Goal: Complete application form

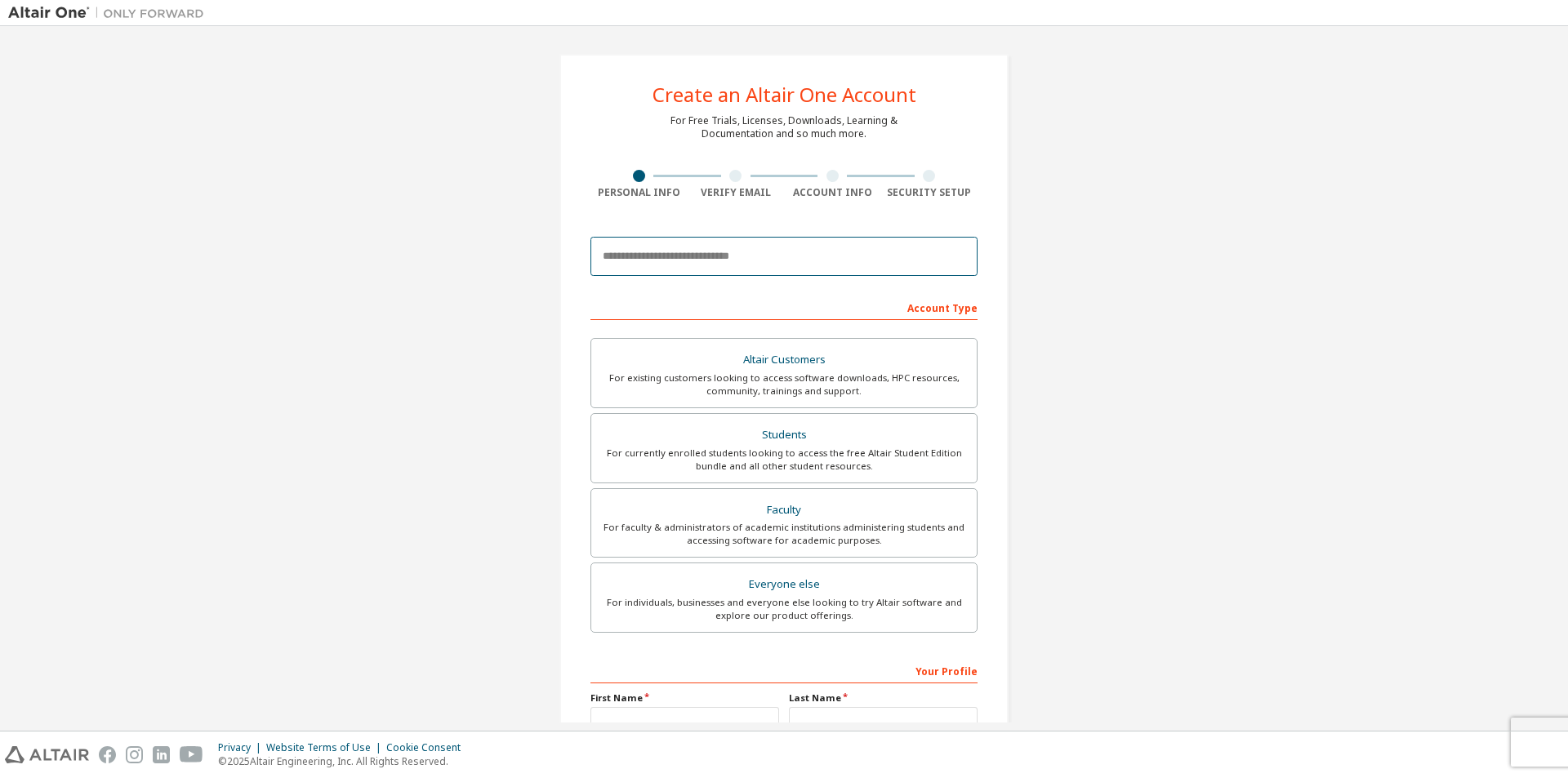
click at [663, 254] on input "email" at bounding box center [784, 256] width 387 height 39
type input "**********"
type input "****"
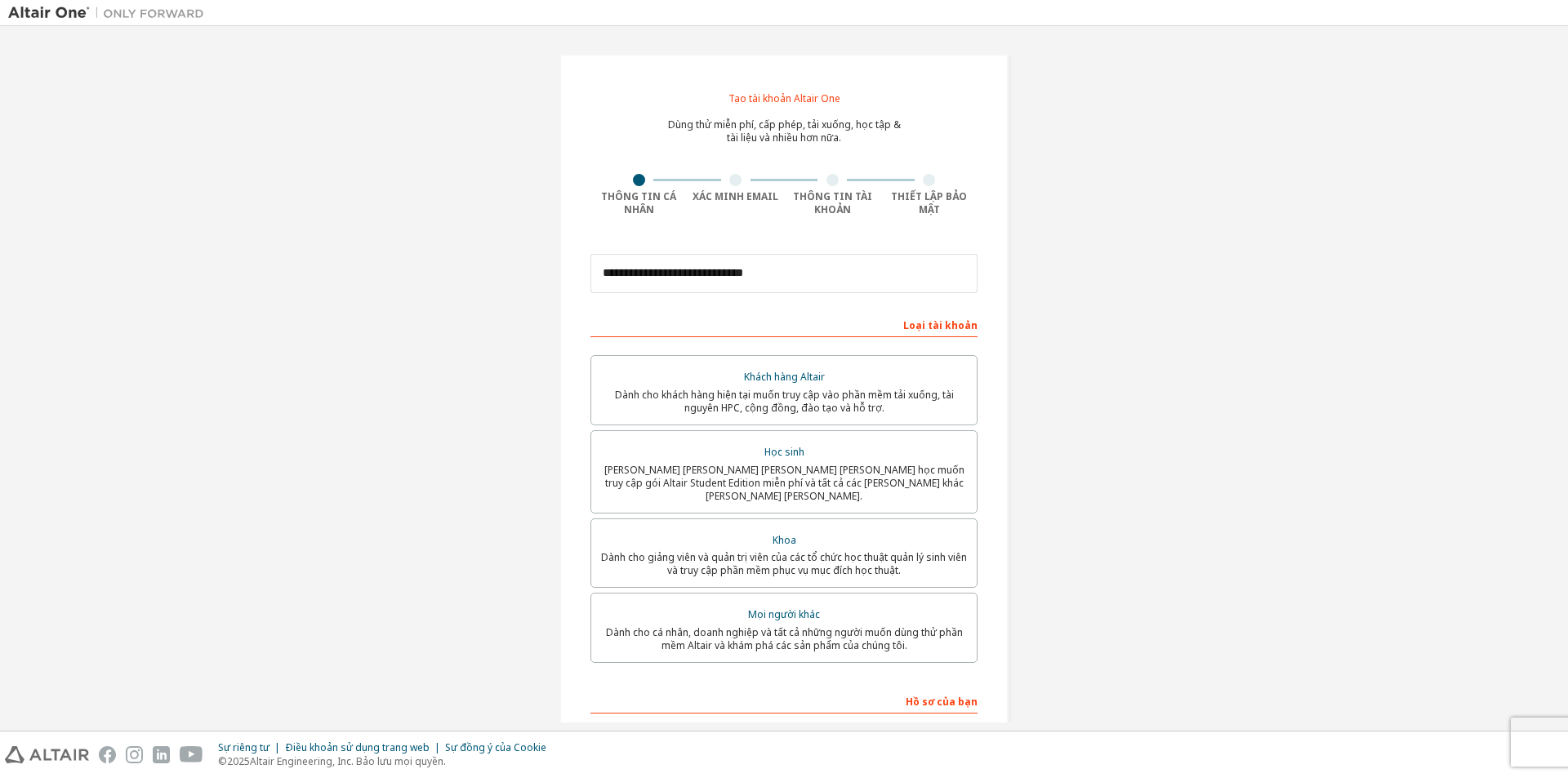
click at [1220, 195] on div "**********" at bounding box center [784, 482] width 1552 height 895
click at [947, 471] on div "Dành cho sinh viên hiện đang theo học muốn truy cập gói Altair Student Edition …" at bounding box center [784, 483] width 366 height 39
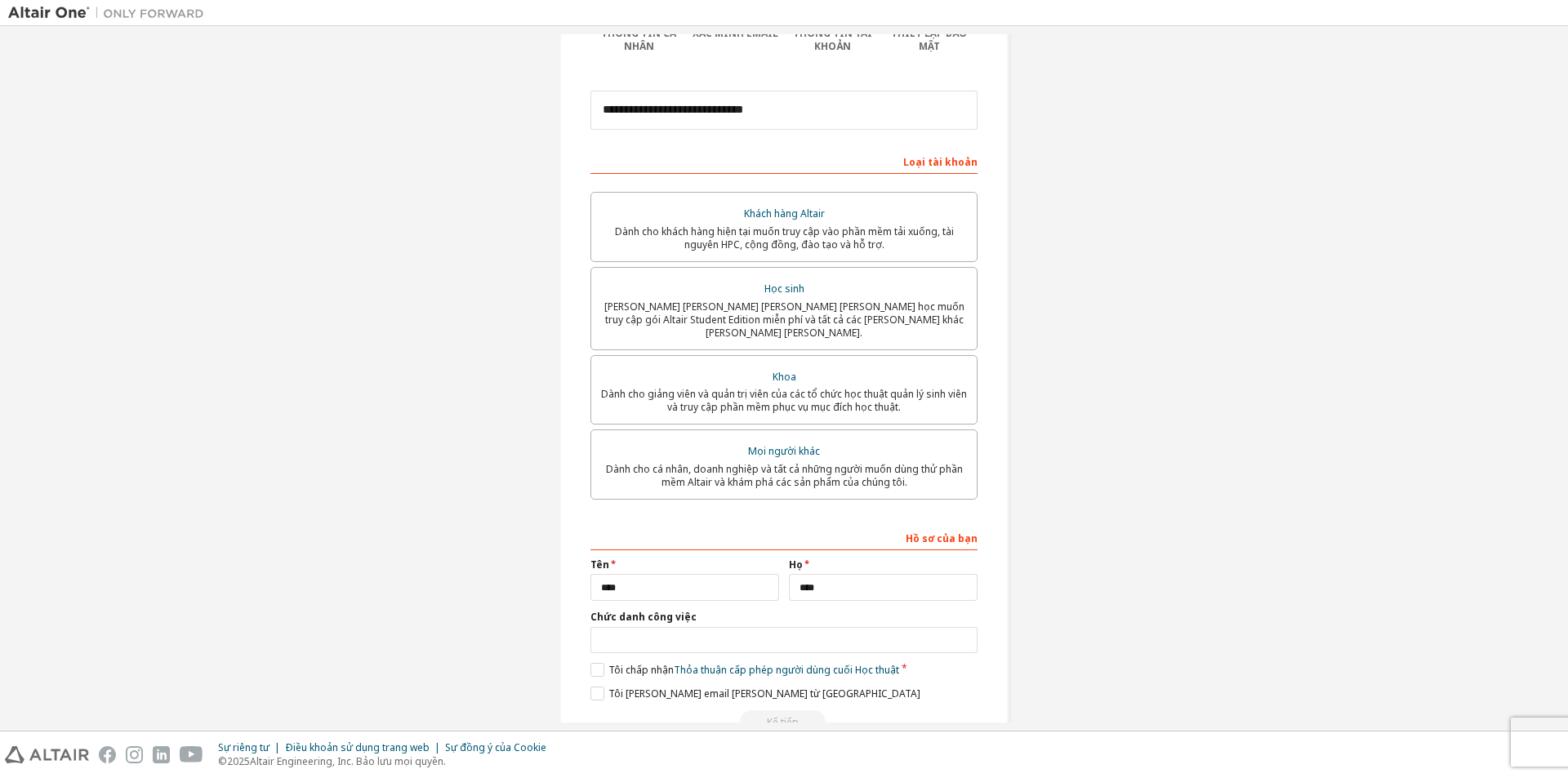
scroll to position [194, 0]
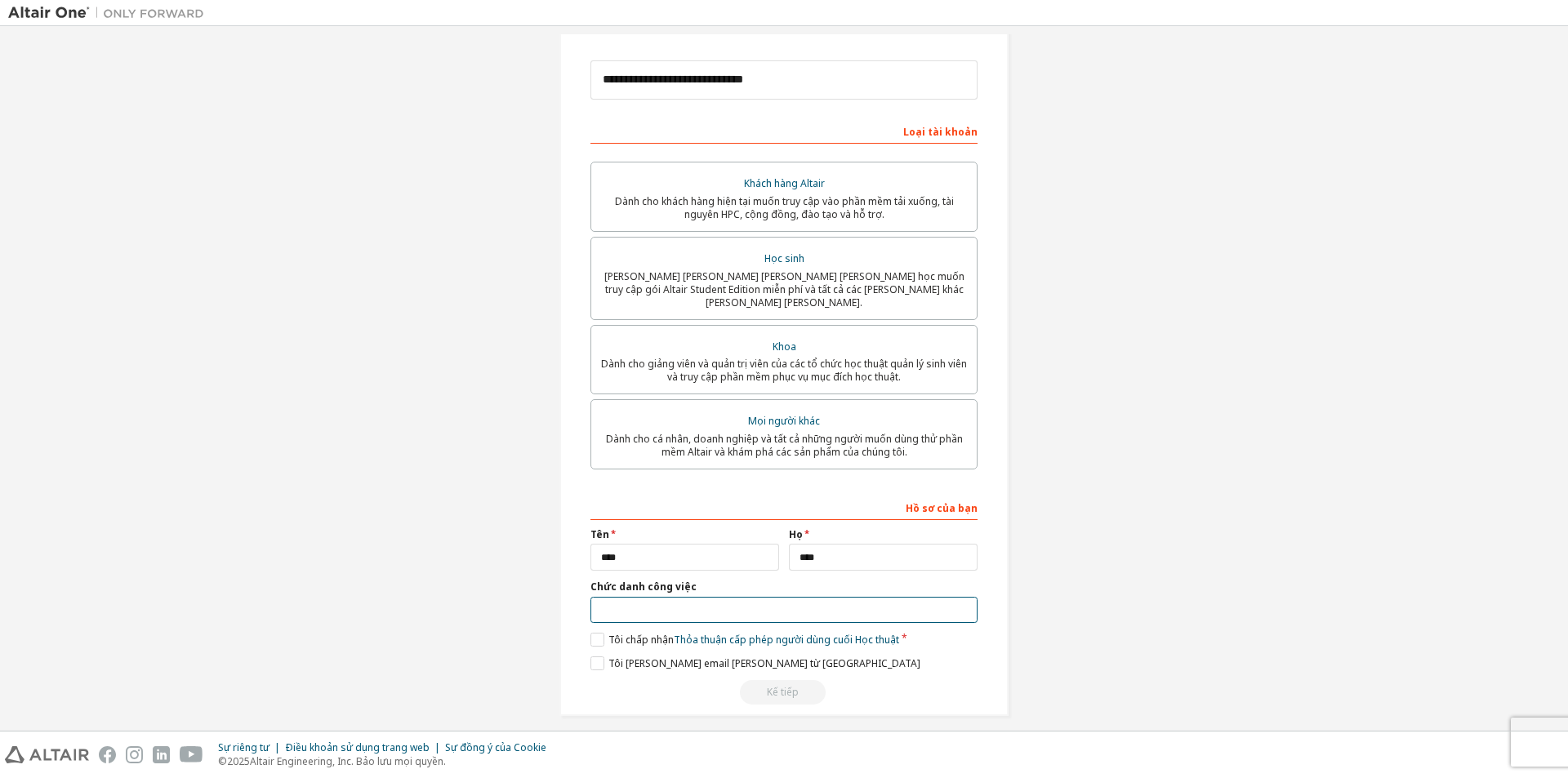
click at [718, 596] on input "text" at bounding box center [784, 610] width 387 height 27
type input "*******"
click at [602, 633] on label "Tôi chấp nhận Thỏa thuận cấp phép người dùng cuối Học thuật" at bounding box center [745, 640] width 308 height 14
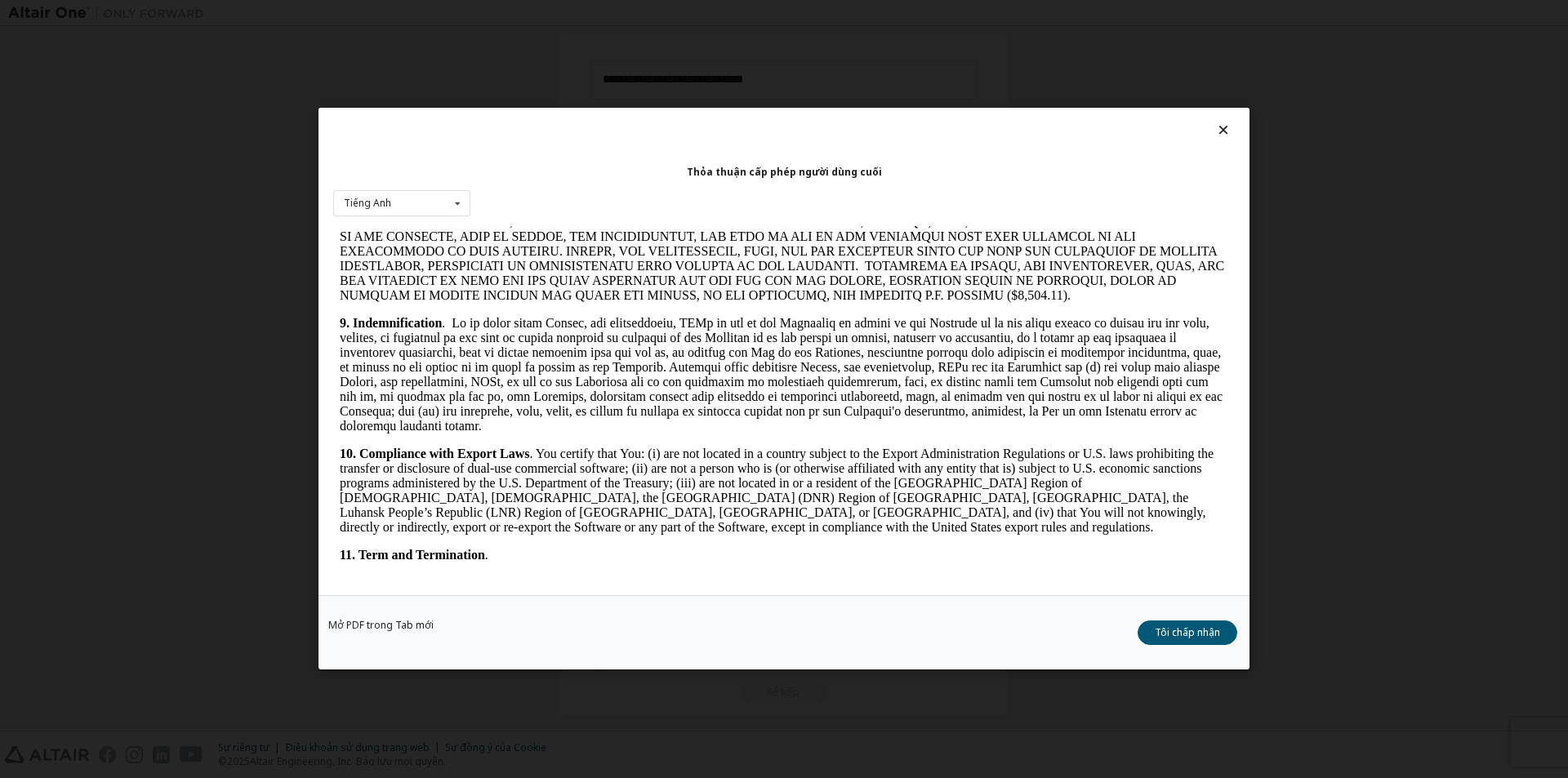
scroll to position [2447, 0]
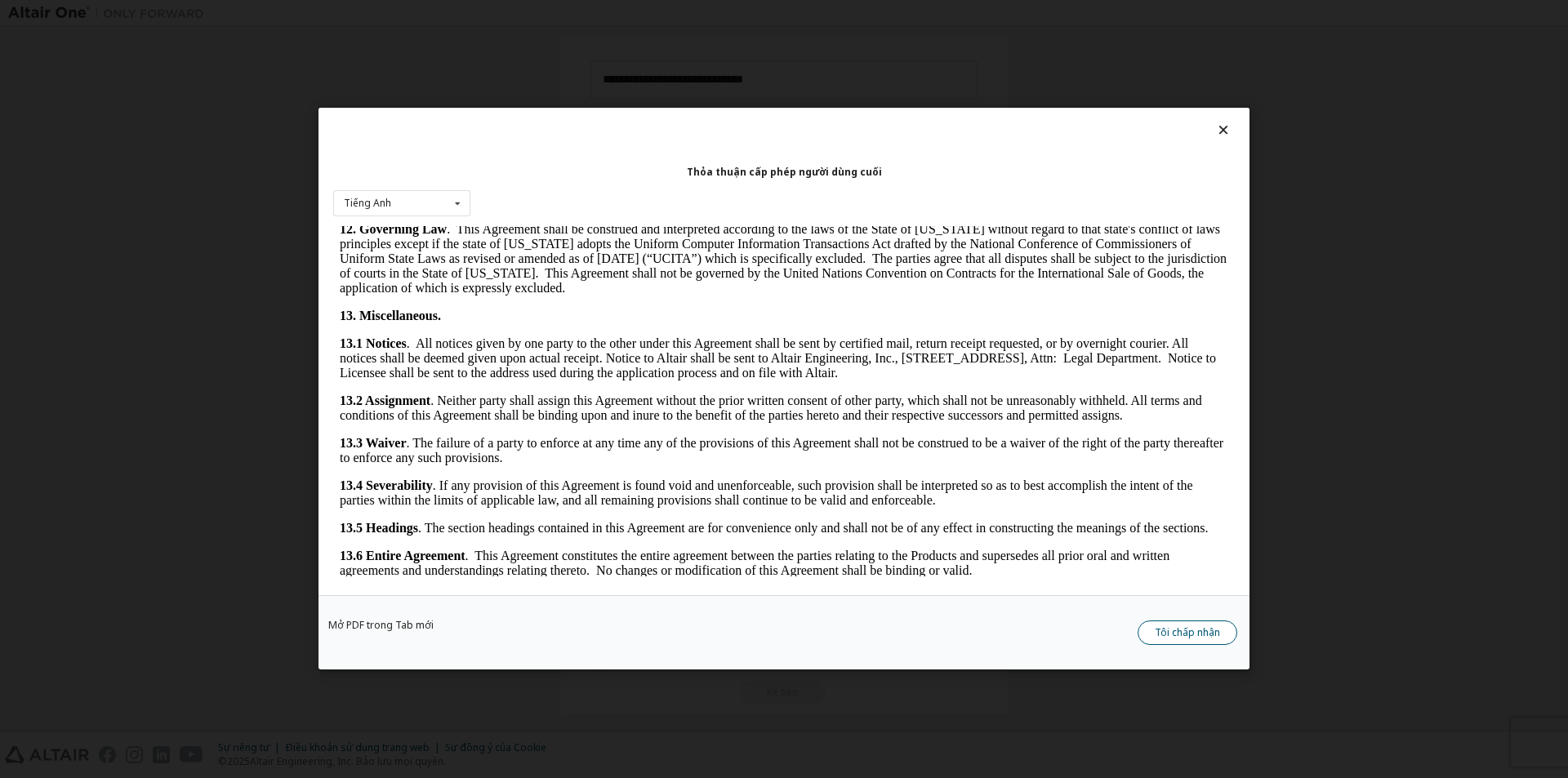
click at [1164, 627] on font "Tôi chấp nhận" at bounding box center [1187, 634] width 65 height 14
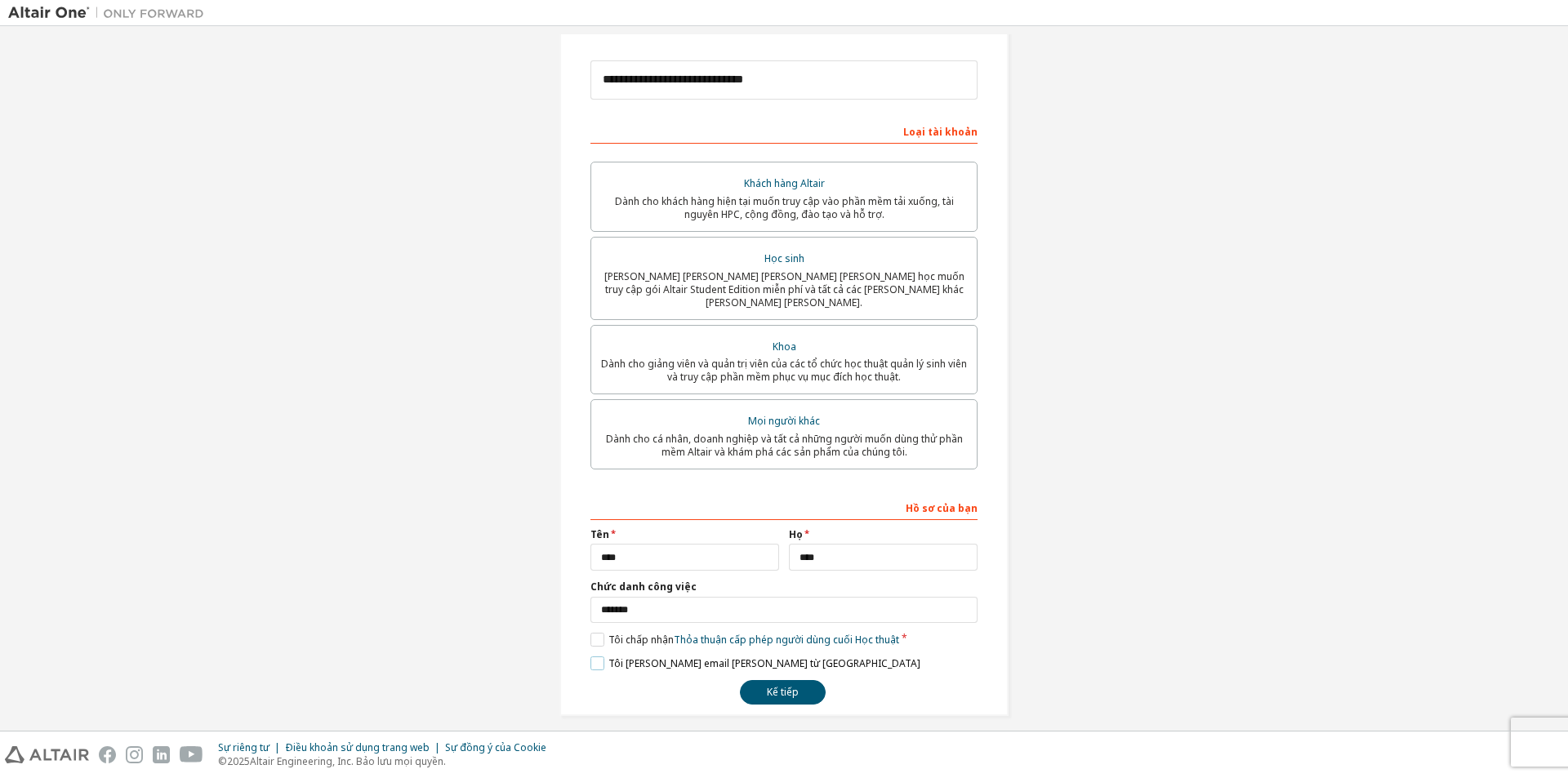
click at [595, 656] on label "Tôi muốn nhận email tiếp thị từ [GEOGRAPHIC_DATA]" at bounding box center [755, 663] width 330 height 14
click at [752, 680] on button "Kế tiếp" at bounding box center [783, 693] width 85 height 25
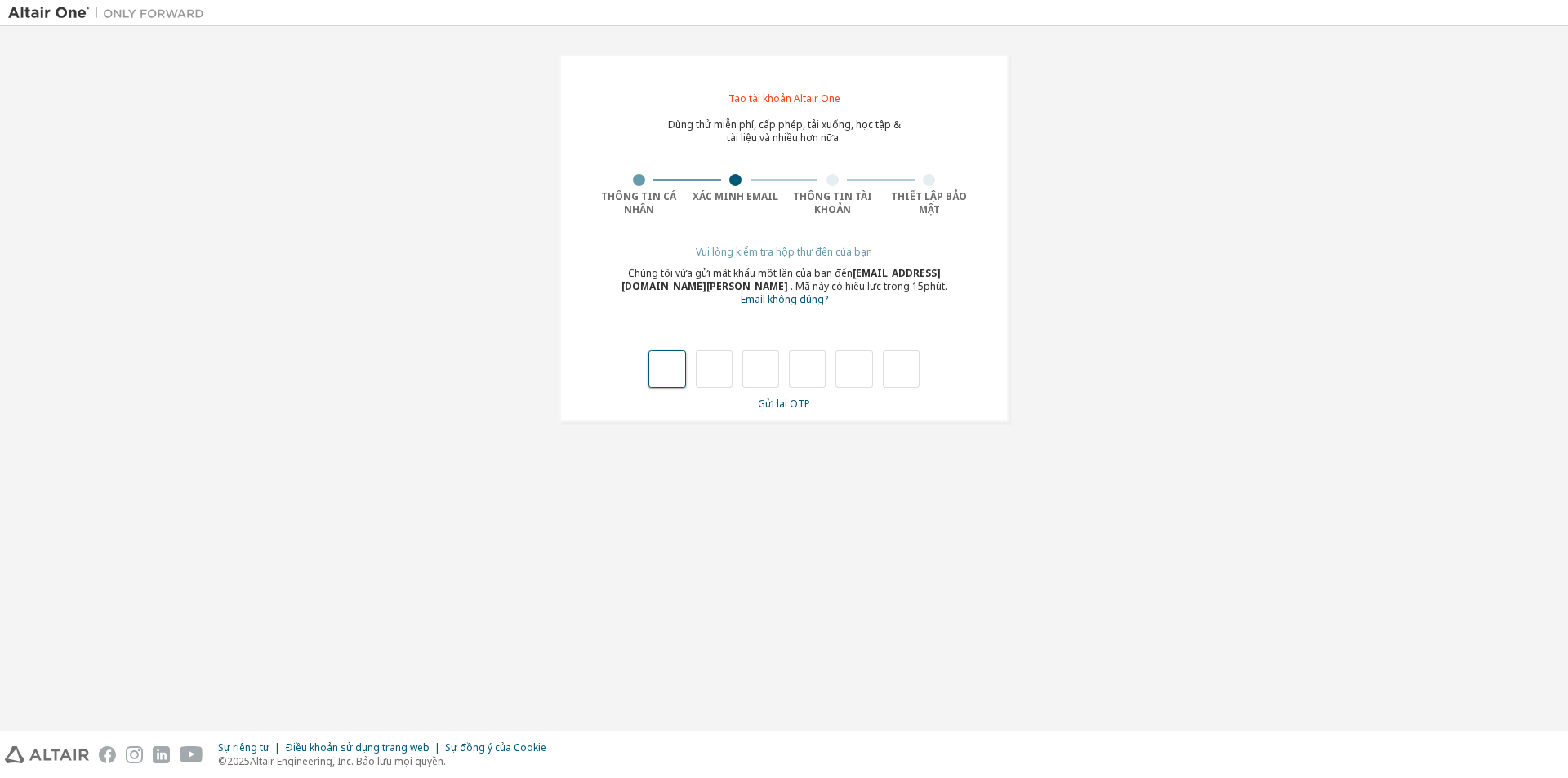
type input "*"
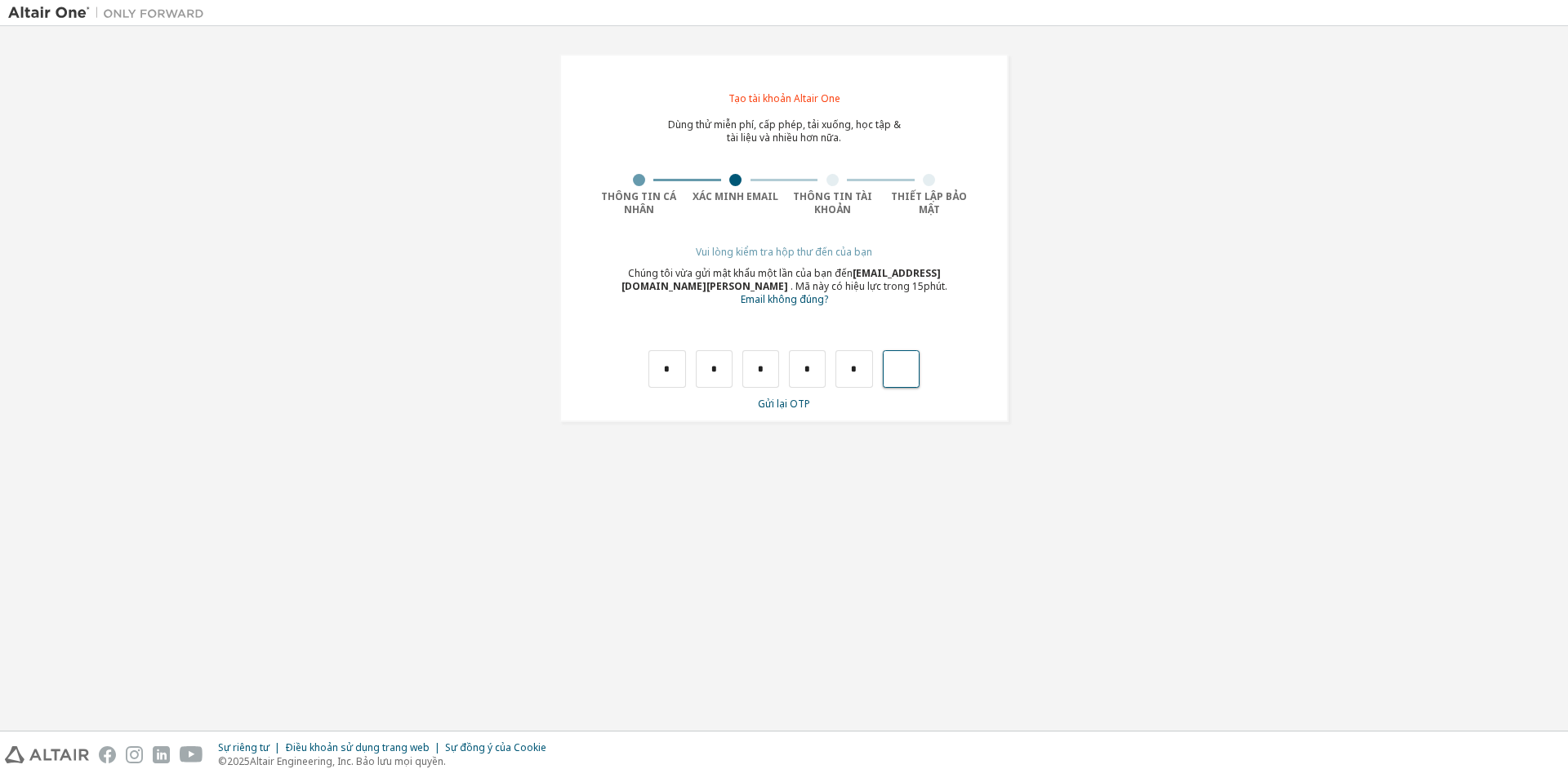
type input "*"
click at [674, 374] on input "text" at bounding box center [667, 369] width 37 height 38
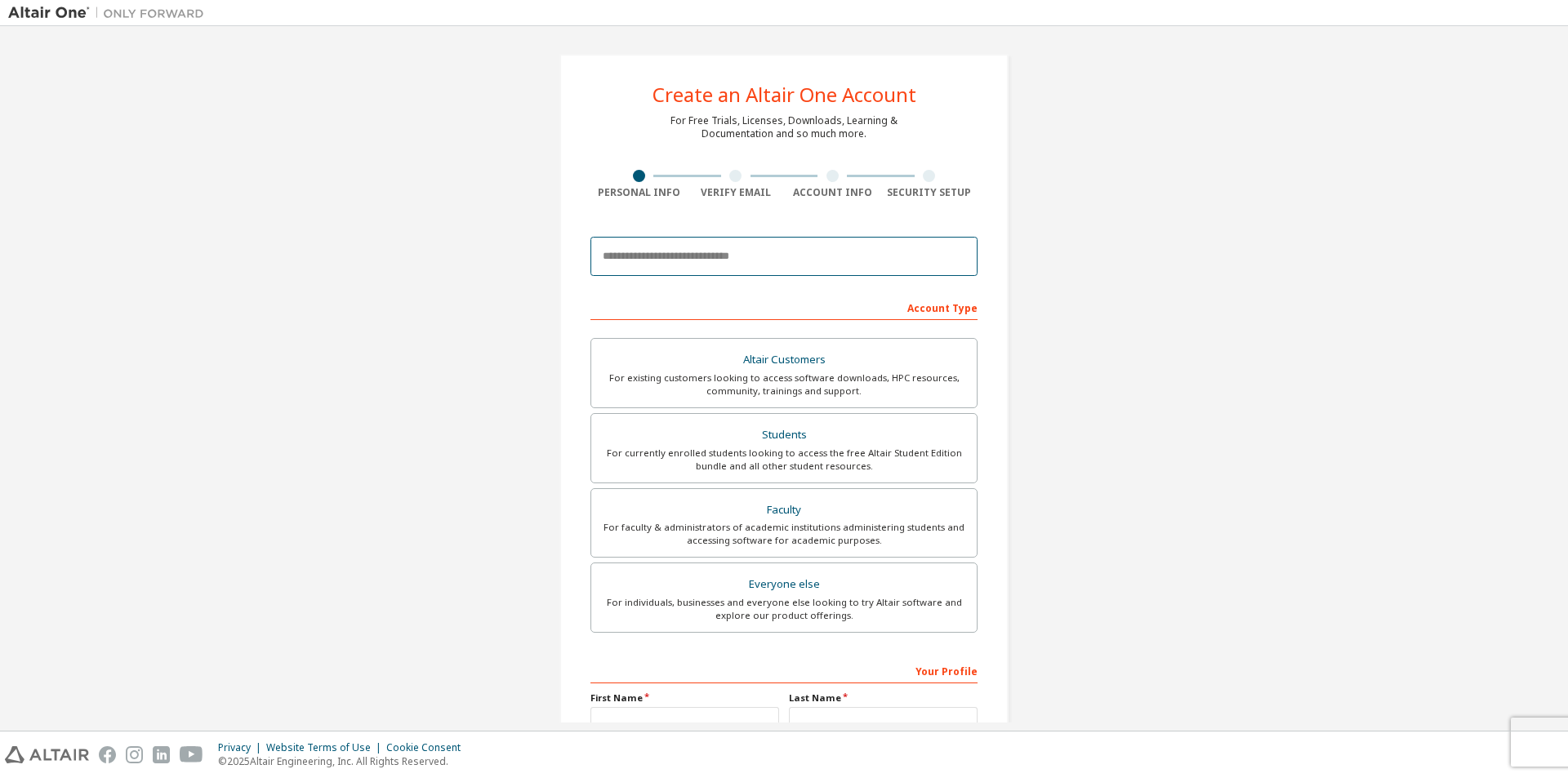
click at [740, 249] on input "email" at bounding box center [784, 256] width 387 height 39
type input "**********"
type input "****"
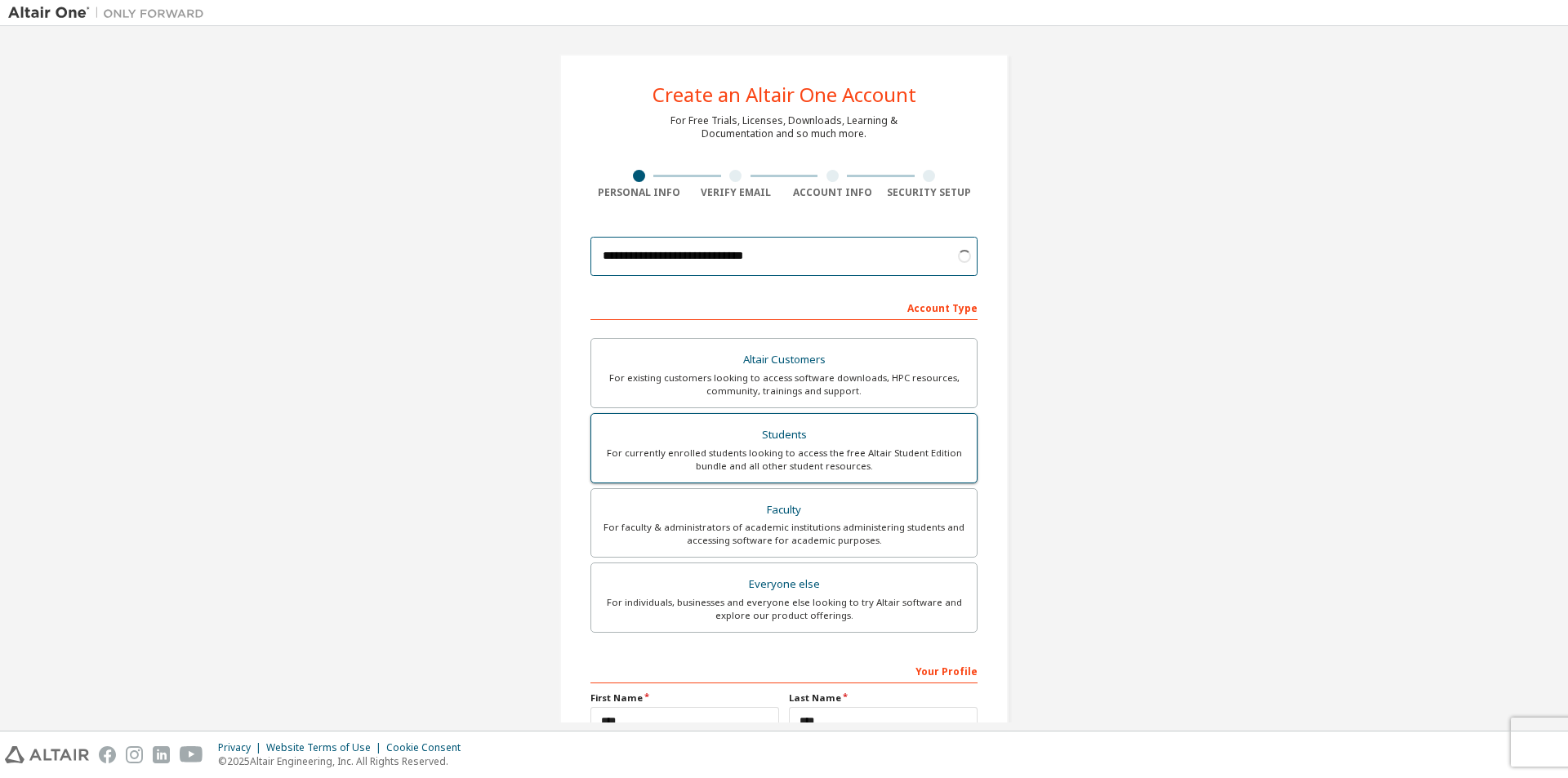
scroll to position [163, 0]
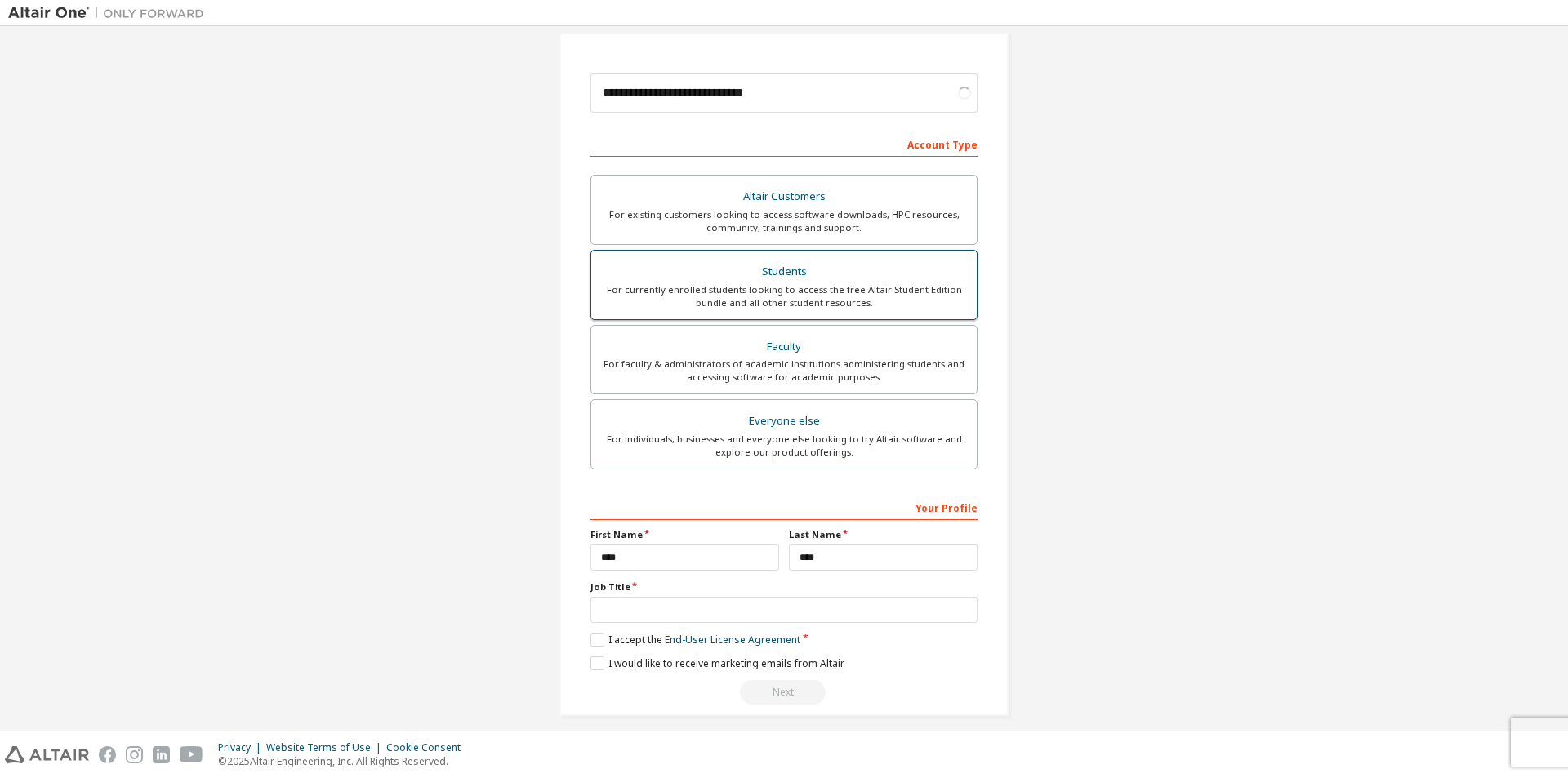
click at [810, 288] on div "For currently enrolled students looking to access the free Altair Student Editi…" at bounding box center [784, 297] width 366 height 26
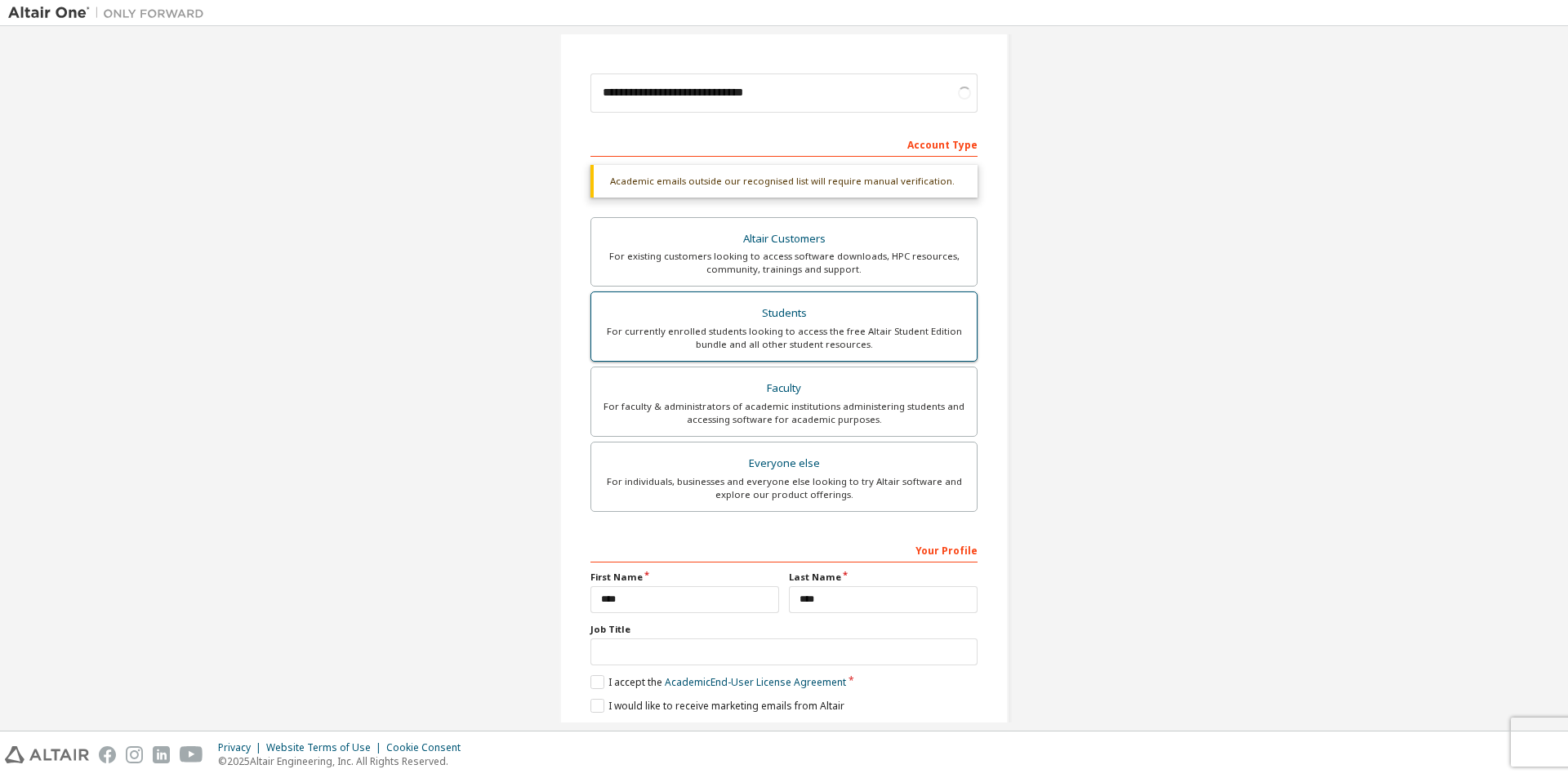
scroll to position [219, 0]
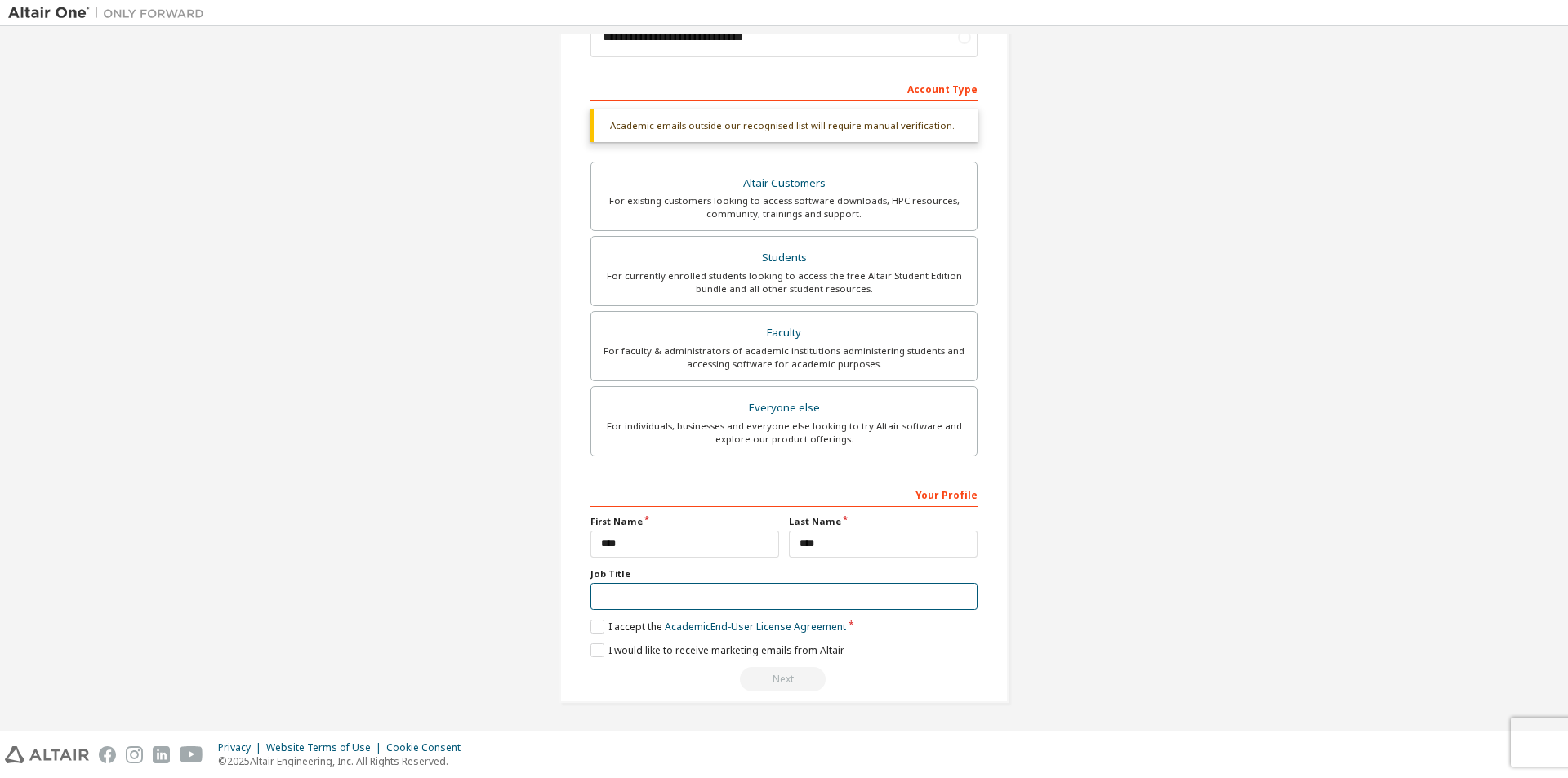
click at [665, 592] on input "text" at bounding box center [784, 596] width 387 height 27
type input "*******"
click at [592, 627] on label "I accept the Academic End-User License Agreement" at bounding box center [718, 626] width 256 height 14
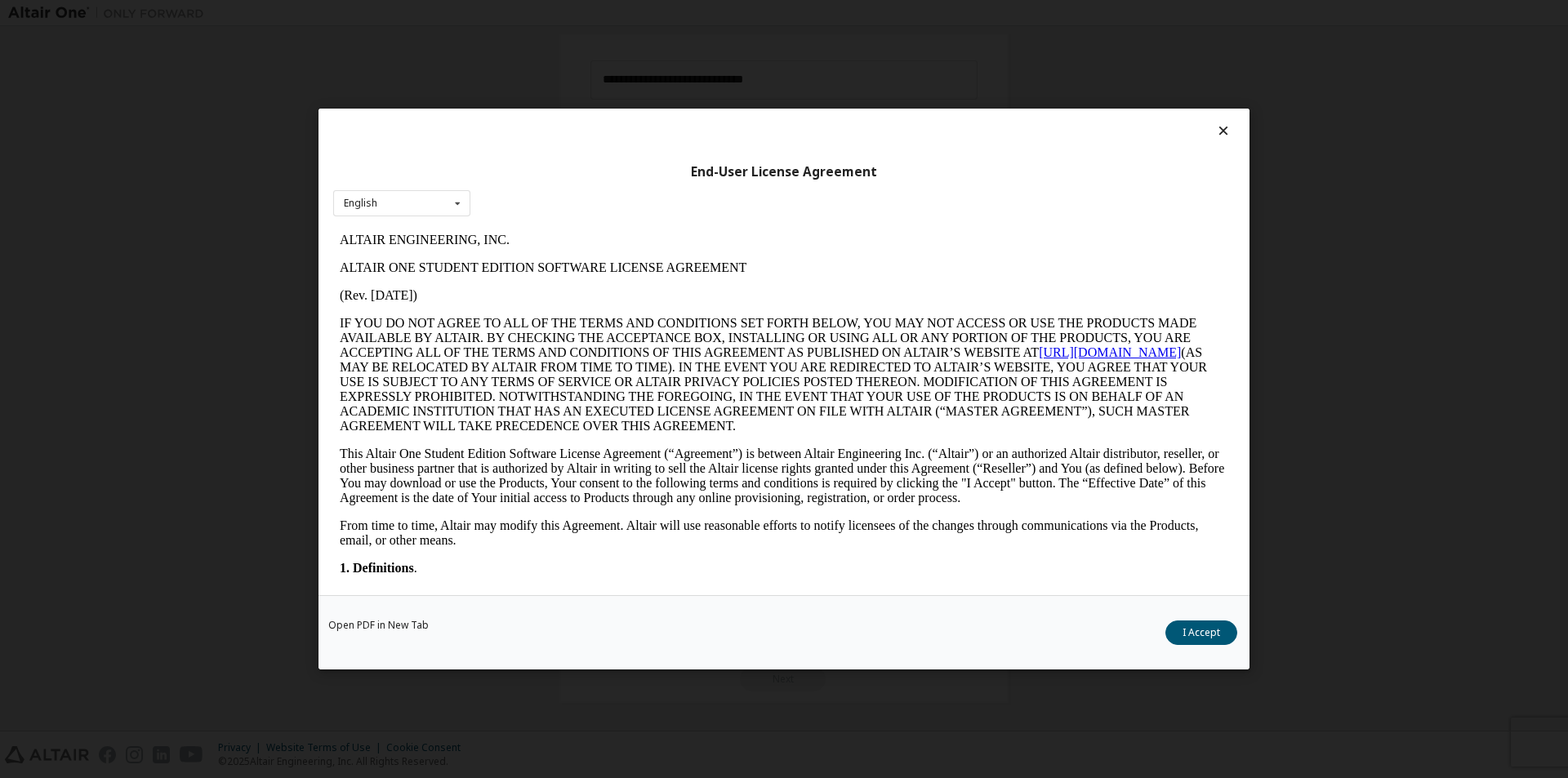
scroll to position [176, 0]
click at [1202, 629] on button "I Accept" at bounding box center [1201, 633] width 72 height 25
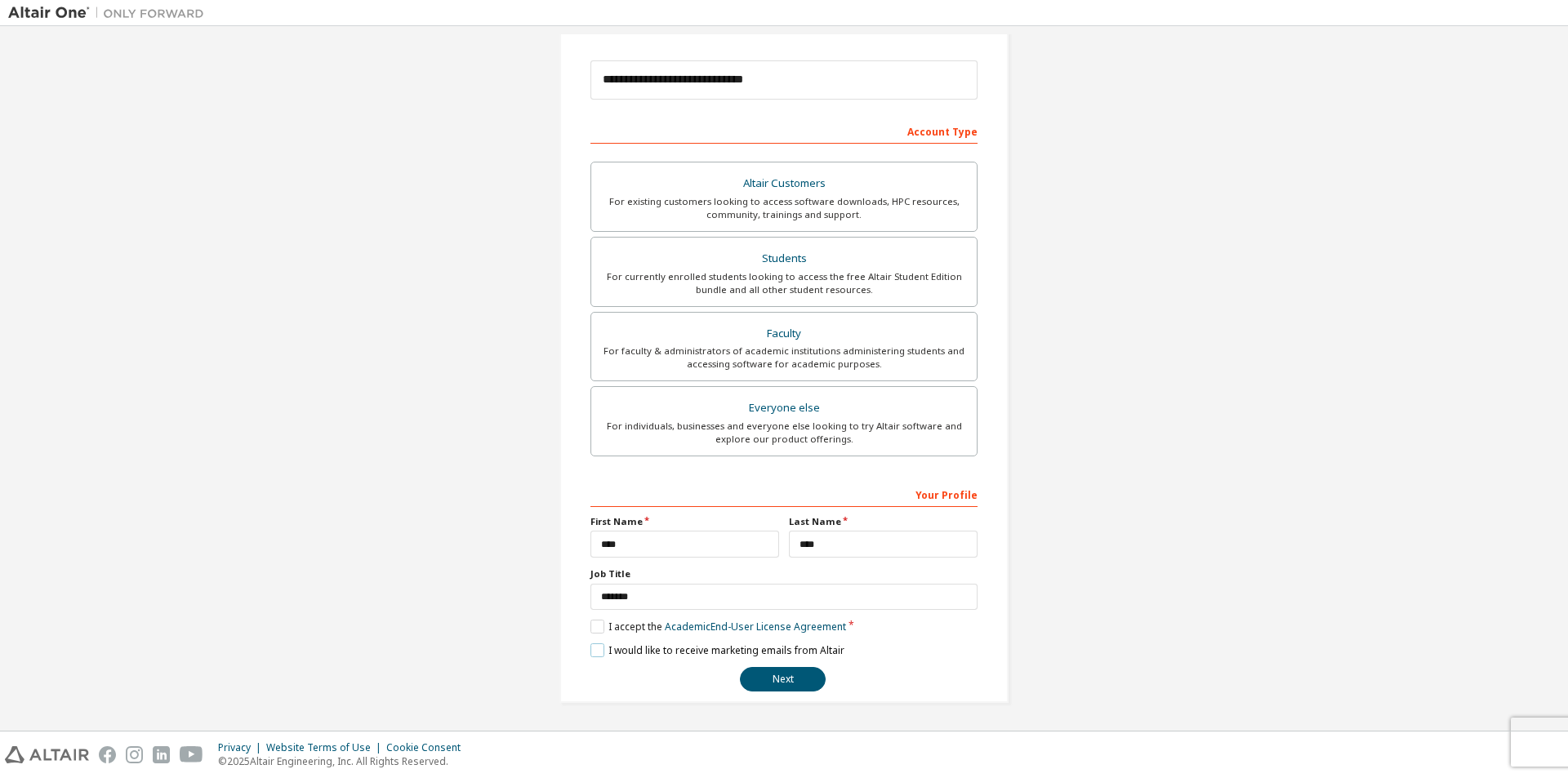
click at [594, 653] on label "I would like to receive marketing emails from Altair" at bounding box center [717, 650] width 254 height 14
click at [768, 674] on button "Next" at bounding box center [783, 679] width 85 height 25
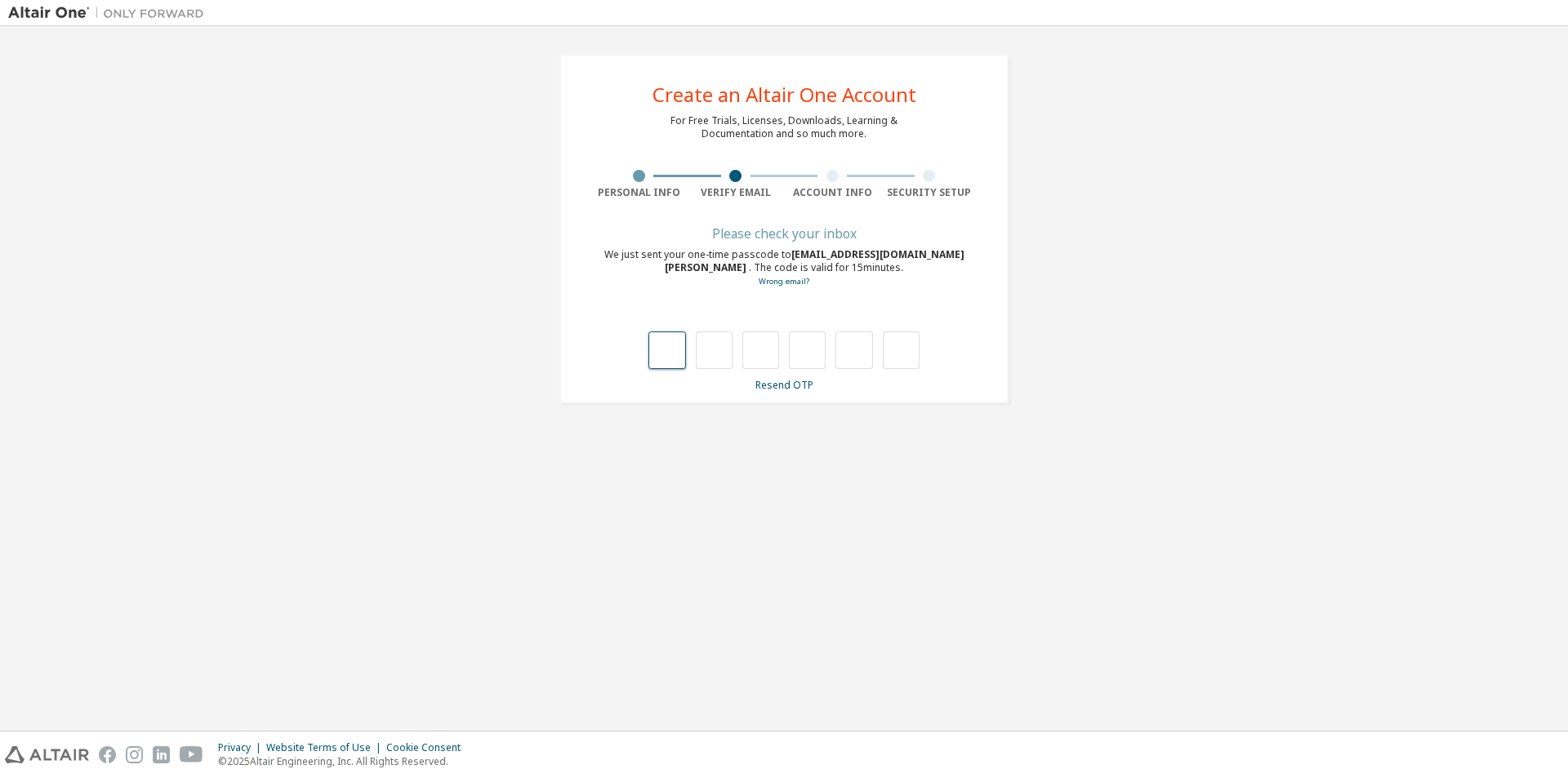
type input "*"
click at [721, 355] on input "*" at bounding box center [715, 350] width 37 height 38
click at [719, 356] on input "text" at bounding box center [715, 350] width 37 height 38
type input "*"
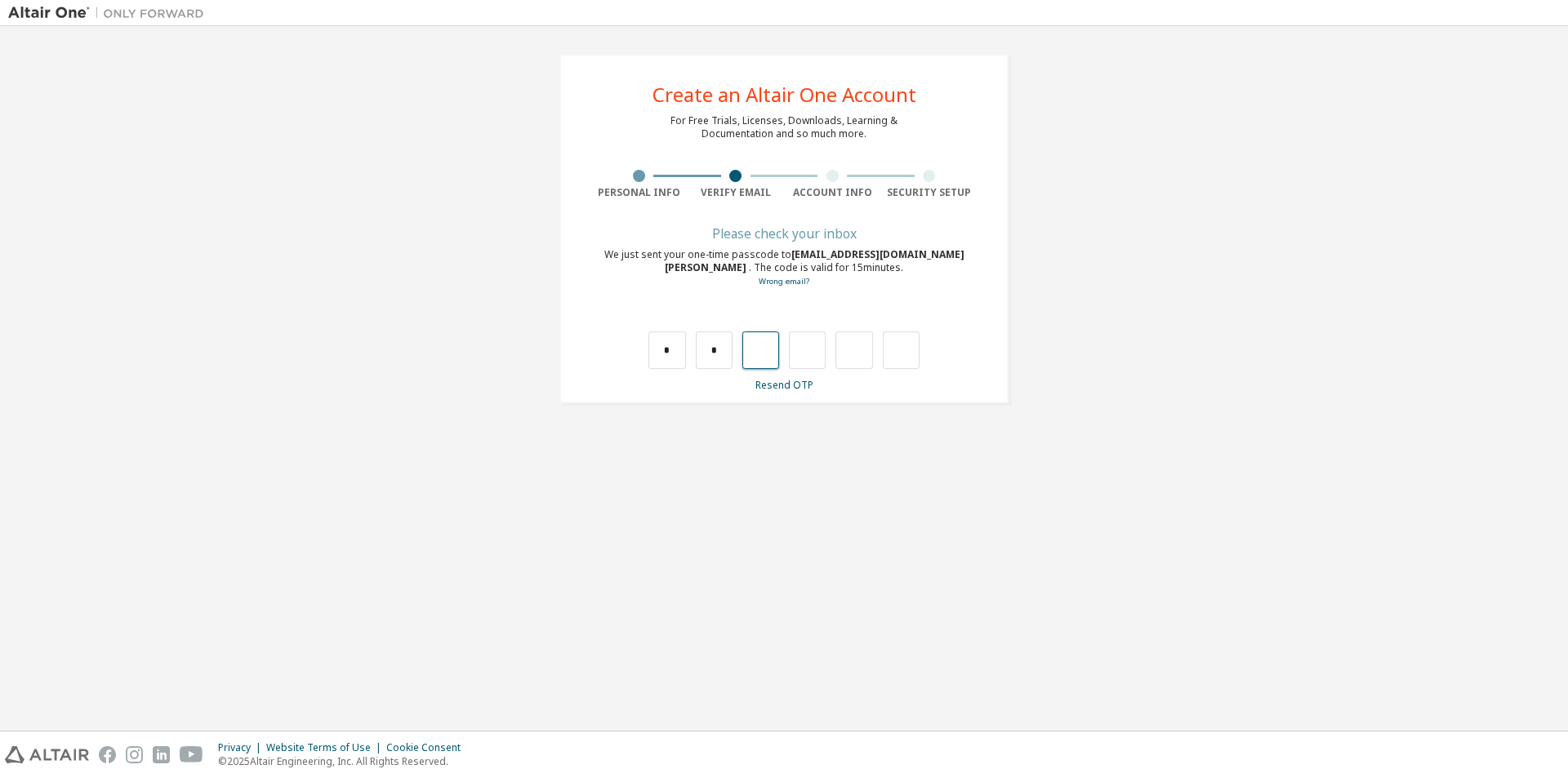
type input "*"
click at [666, 351] on input "text" at bounding box center [667, 350] width 37 height 38
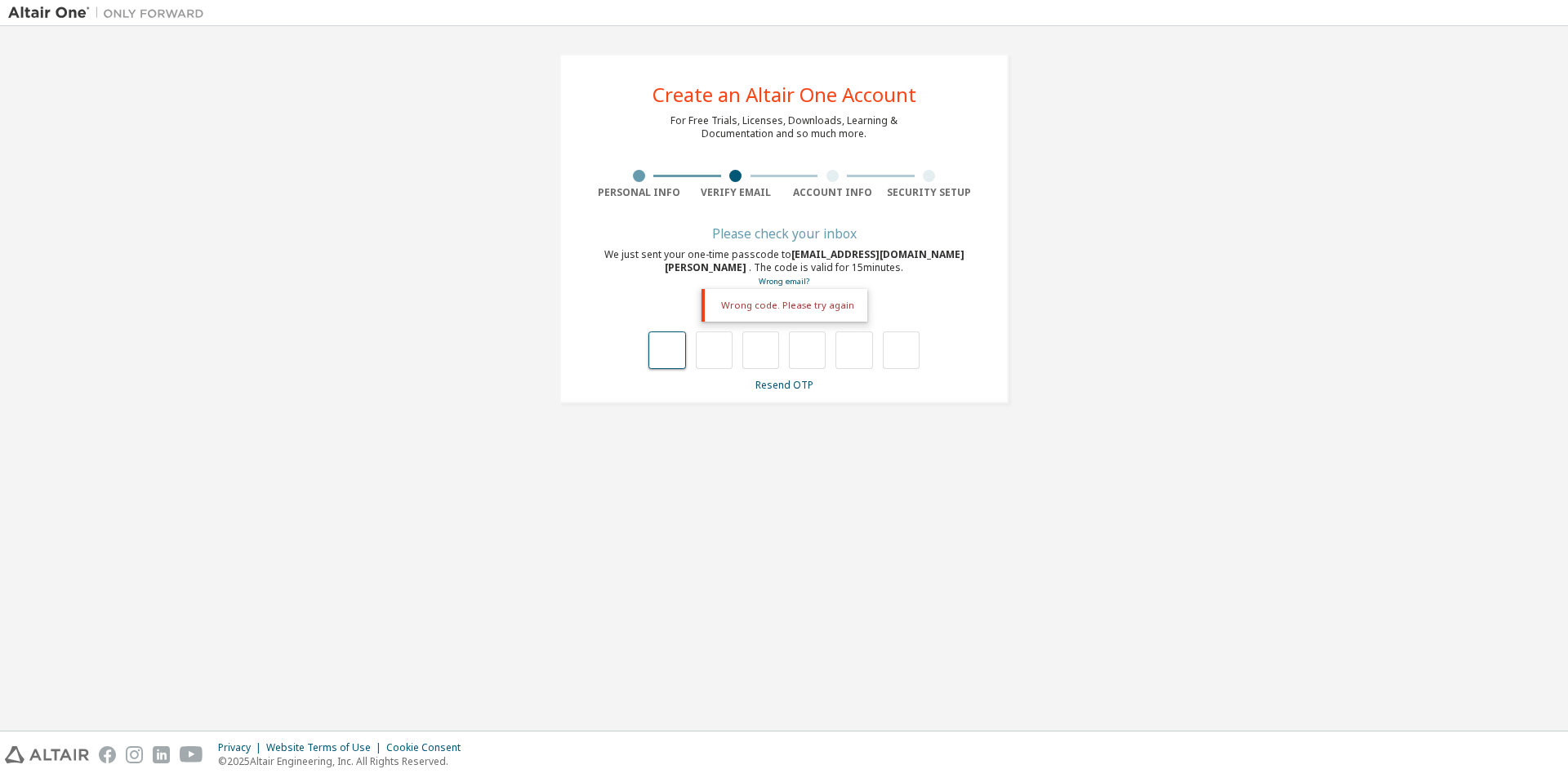
type input "*"
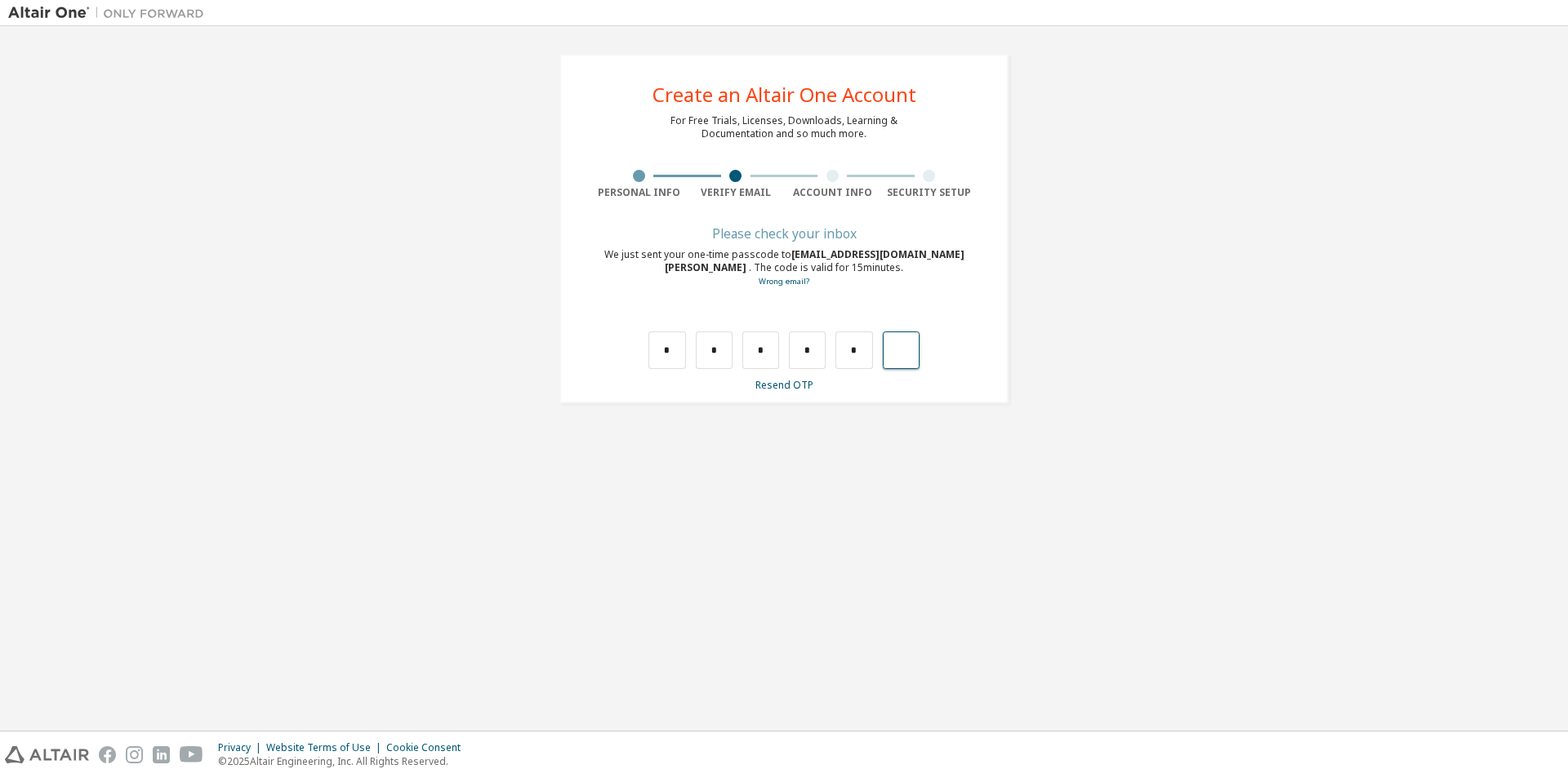
type input "*"
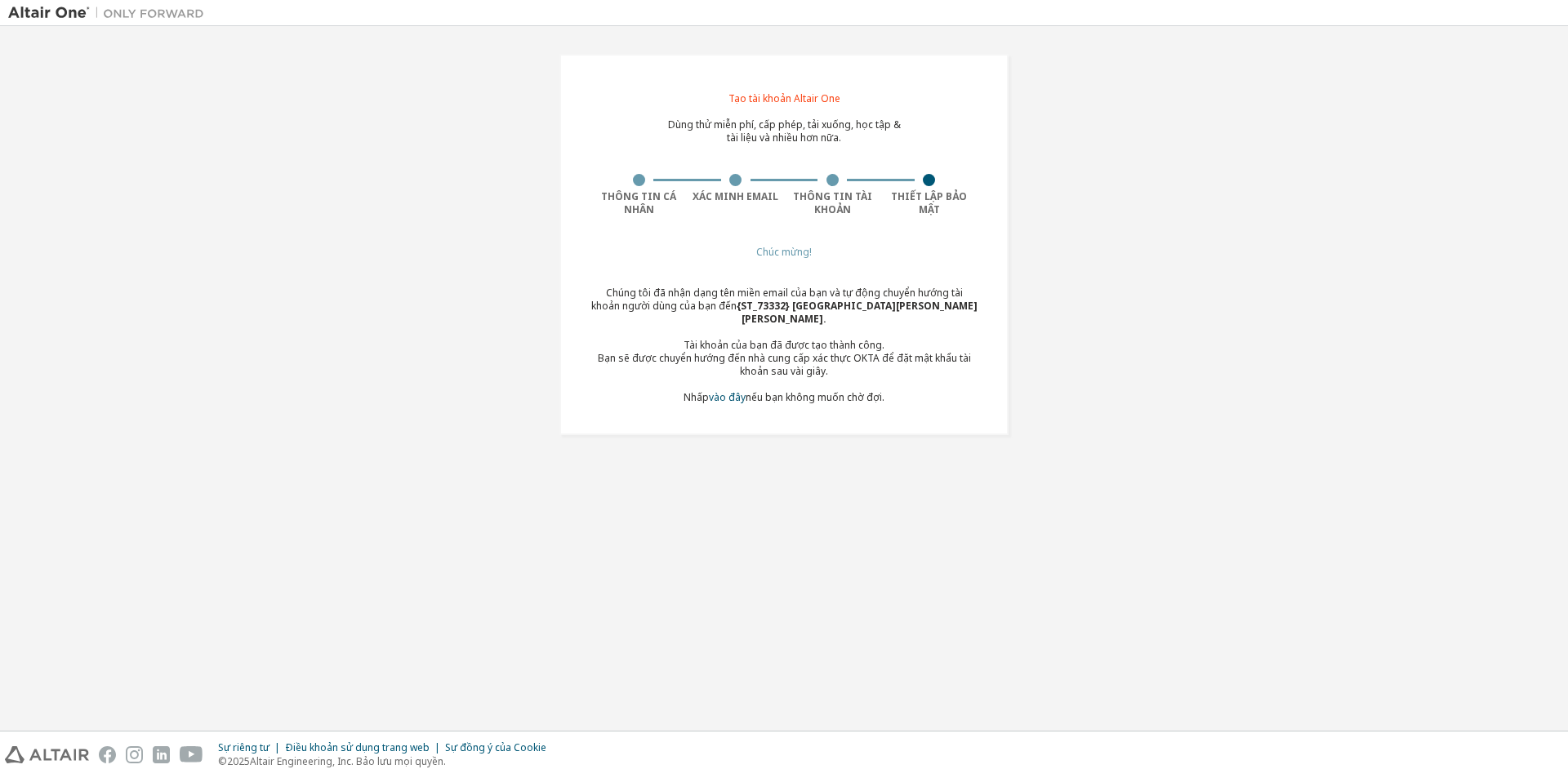
click at [1286, 275] on div "Tạo tài khoản Altair One Dùng thử miễn phí, cấp phép, tải xuống, học tập & tài …" at bounding box center [784, 244] width 1552 height 420
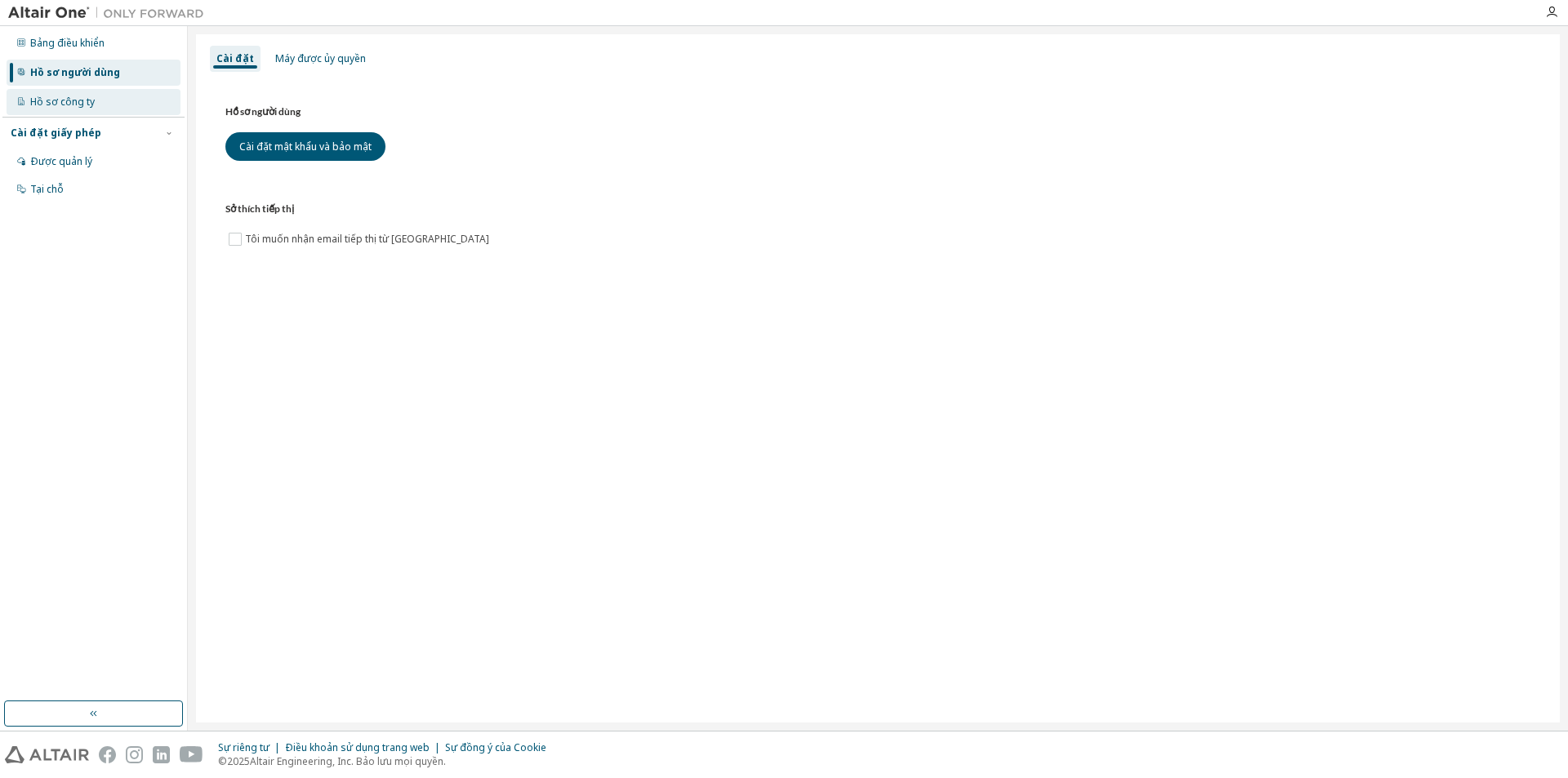
click at [89, 110] on div "Hồ sơ công ty" at bounding box center [93, 102] width 174 height 26
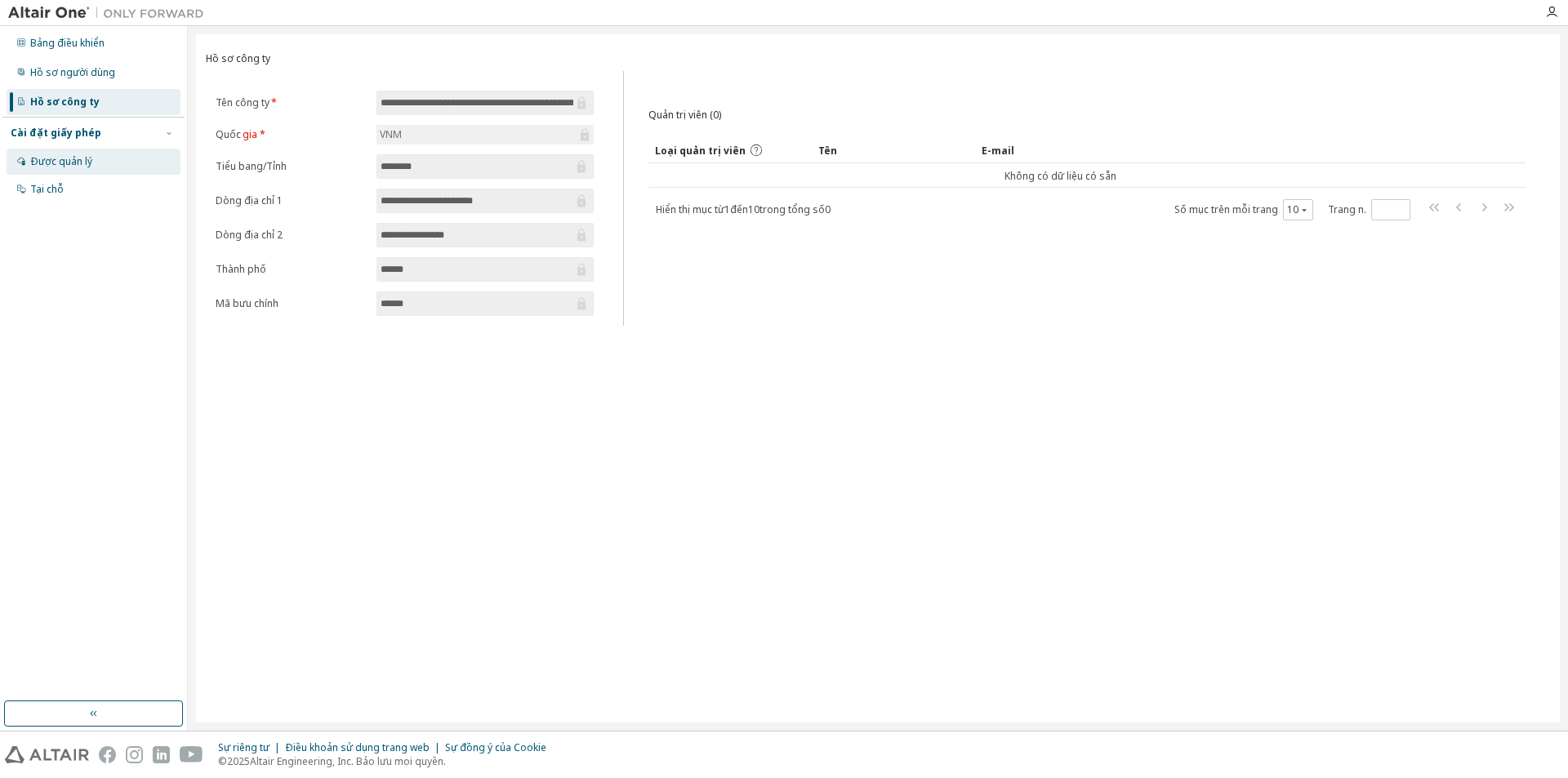
click at [97, 157] on div "Được quản lý" at bounding box center [93, 162] width 174 height 26
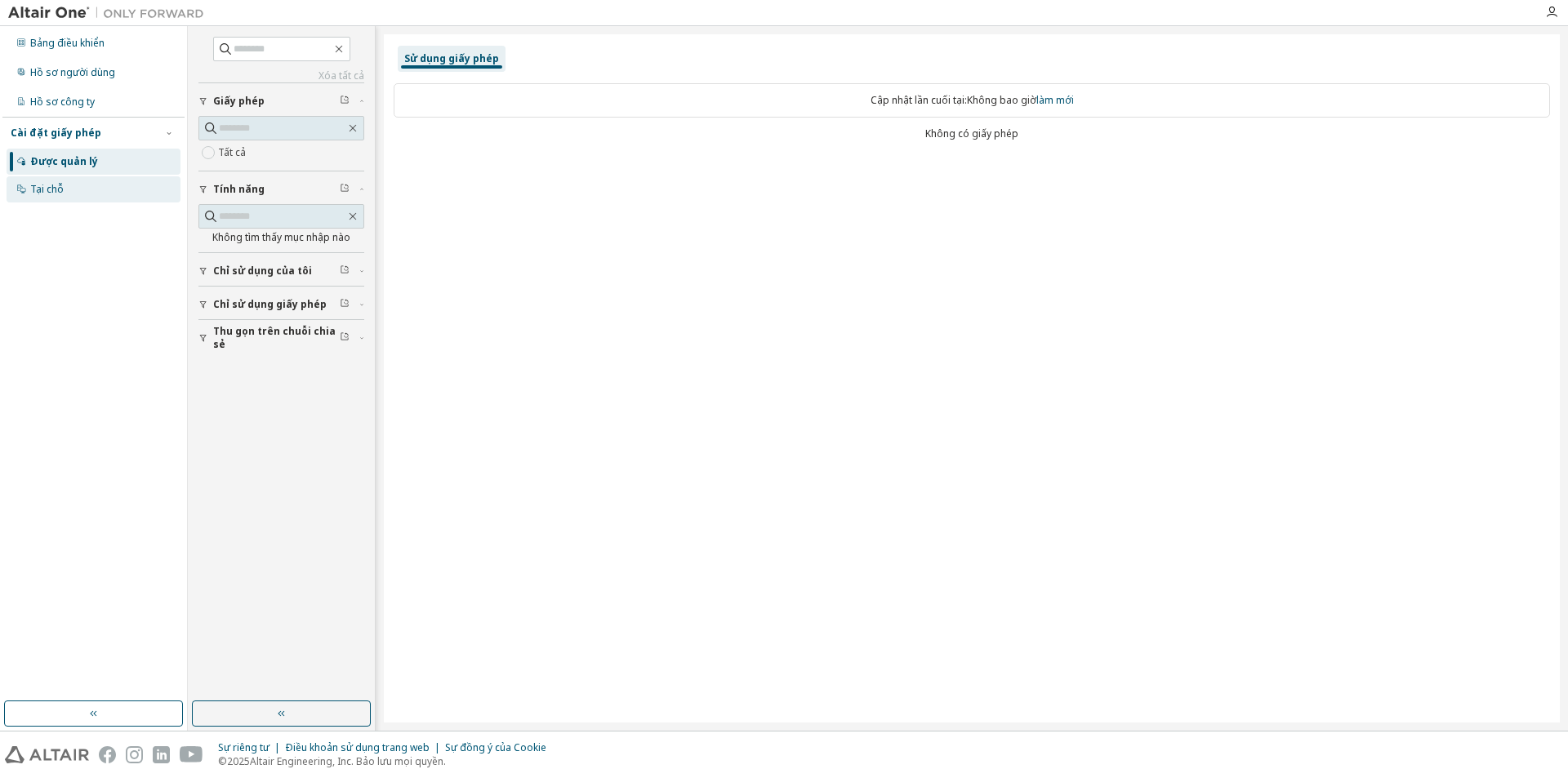
click at [96, 187] on div "Tại chỗ" at bounding box center [93, 189] width 174 height 26
